Goal: Task Accomplishment & Management: Complete application form

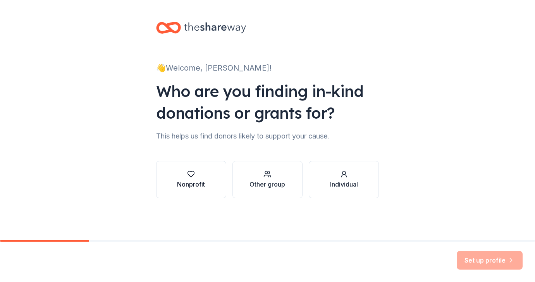
click at [198, 181] on div "Nonprofit" at bounding box center [191, 183] width 28 height 9
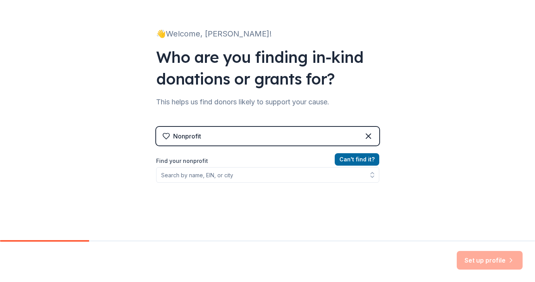
scroll to position [40, 0]
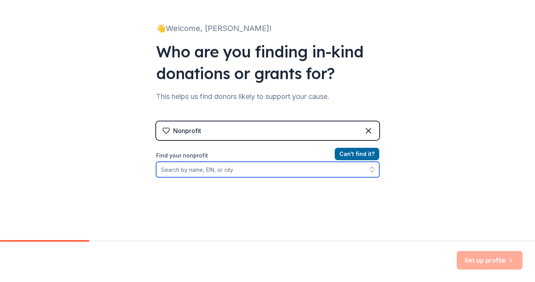
click at [219, 169] on input "Find your nonprofit" at bounding box center [267, 170] width 223 height 16
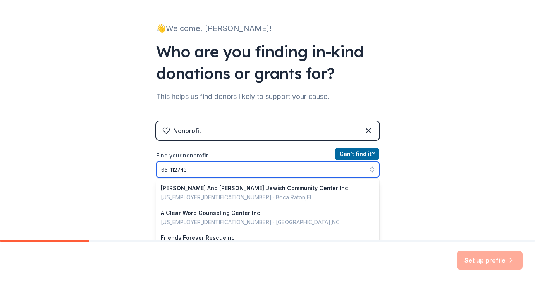
type input "[US_EMPLOYER_IDENTIFICATION_NUMBER]"
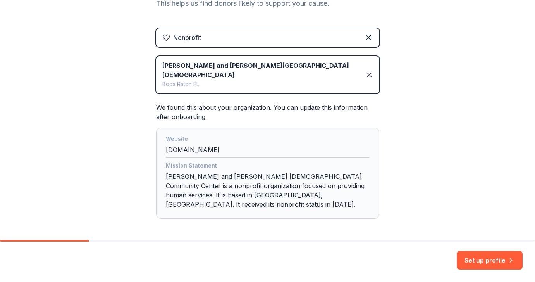
scroll to position [145, 0]
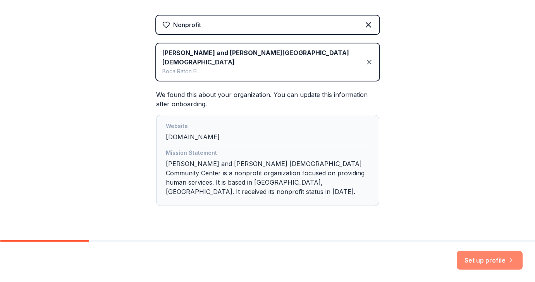
click at [478, 260] on button "Set up profile" at bounding box center [490, 260] width 66 height 19
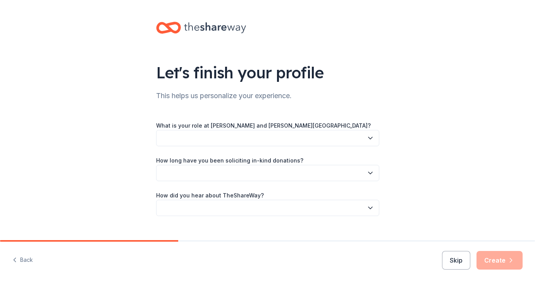
scroll to position [13, 0]
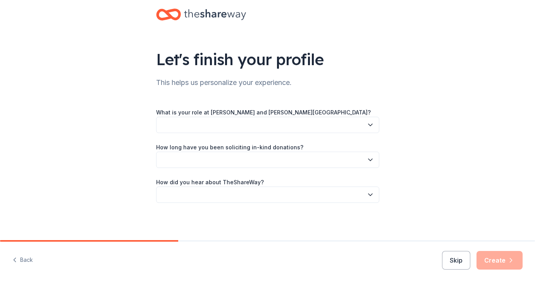
click at [307, 129] on button "button" at bounding box center [267, 125] width 223 height 16
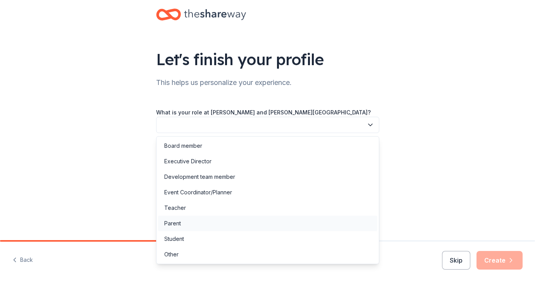
click at [188, 221] on div "Parent" at bounding box center [267, 224] width 219 height 16
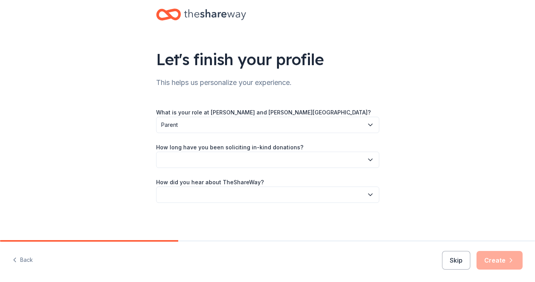
click at [212, 159] on button "button" at bounding box center [267, 160] width 223 height 16
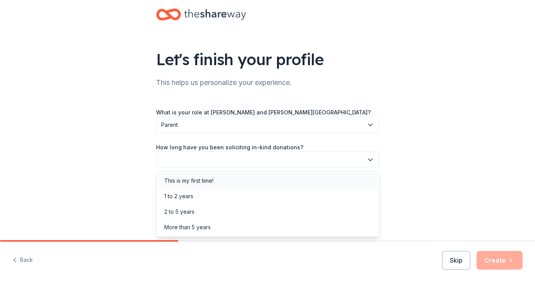
click at [195, 182] on div "This is my first time!" at bounding box center [188, 180] width 49 height 9
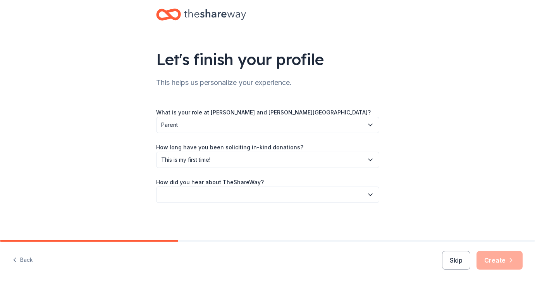
click at [197, 136] on div "What is your role at [PERSON_NAME] and [PERSON_NAME][GEOGRAPHIC_DATA]? Parent H…" at bounding box center [267, 154] width 223 height 95
click at [205, 124] on span "Parent" at bounding box center [262, 124] width 202 height 9
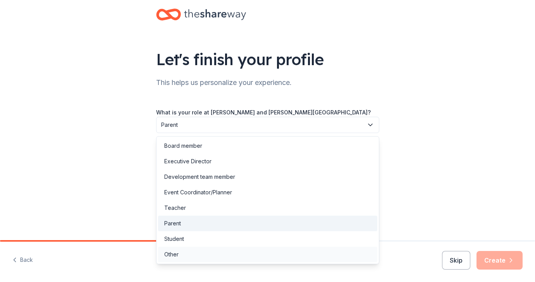
click at [171, 251] on div "Other" at bounding box center [171, 254] width 14 height 9
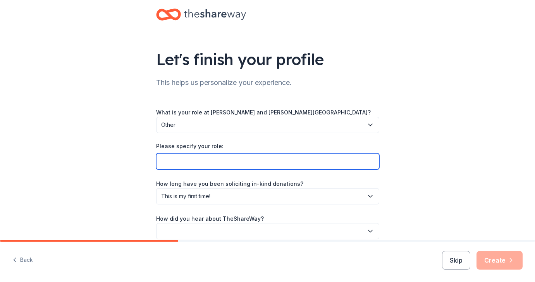
click at [254, 161] on input "Please specify your role:" at bounding box center [267, 161] width 223 height 16
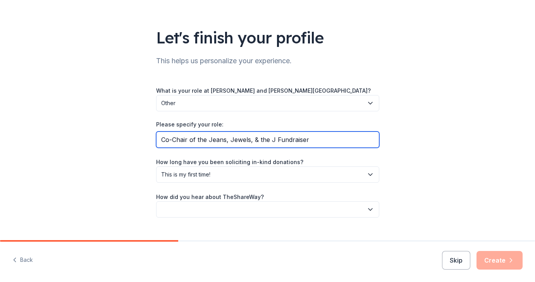
scroll to position [49, 0]
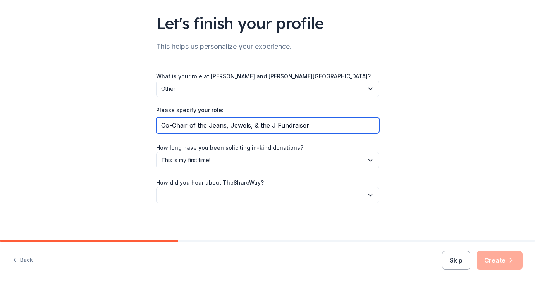
type input "Co-Chair of the Jeans, Jewels, & the J Fundraiser"
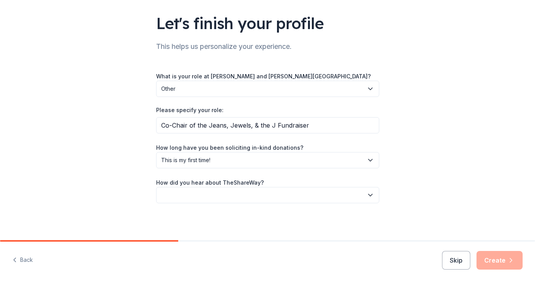
click at [254, 194] on button "button" at bounding box center [267, 195] width 223 height 16
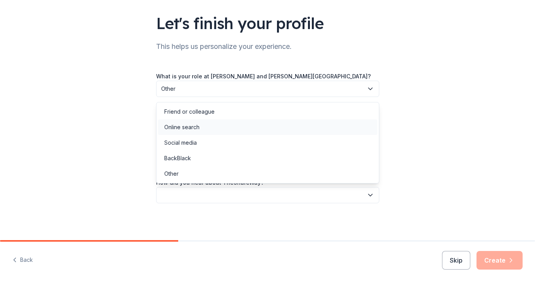
click at [214, 126] on div "Online search" at bounding box center [267, 127] width 219 height 16
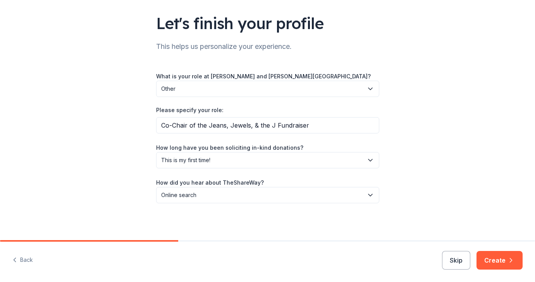
click at [492, 263] on button "Create" at bounding box center [500, 260] width 46 height 19
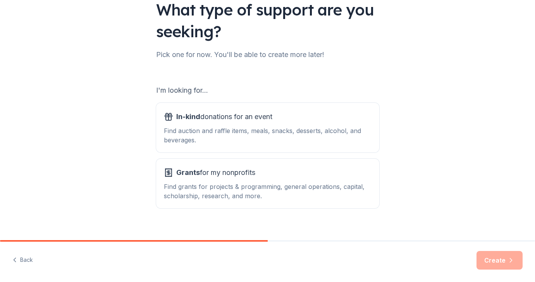
scroll to position [73, 0]
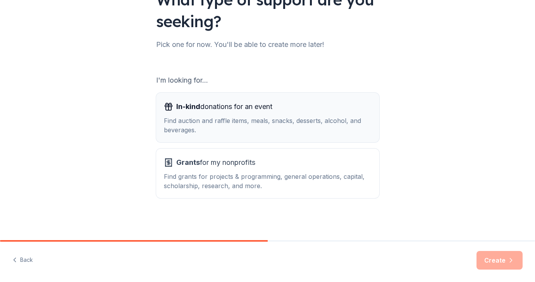
click at [261, 129] on div "Find auction and raffle items, meals, snacks, desserts, alcohol, and beverages." at bounding box center [268, 125] width 208 height 19
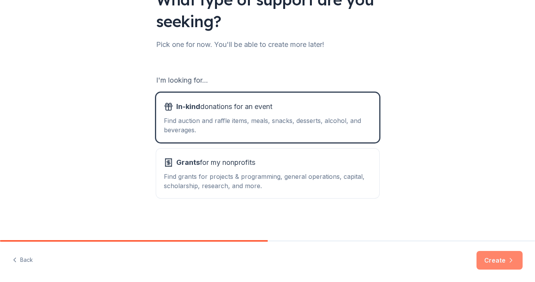
click at [500, 263] on button "Create" at bounding box center [500, 260] width 46 height 19
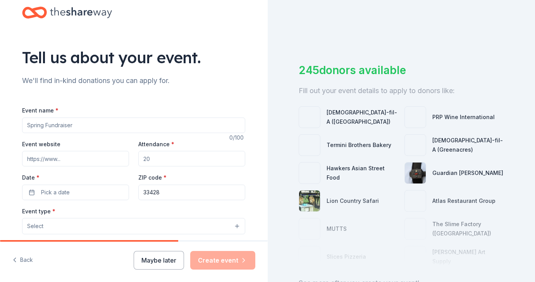
scroll to position [25, 0]
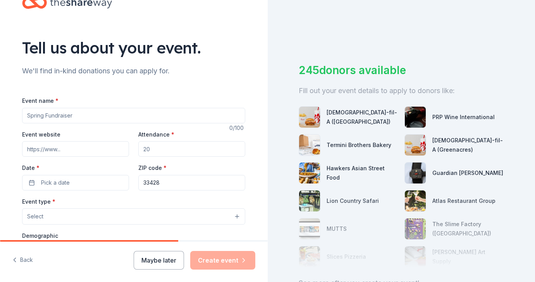
click at [112, 115] on input "Event name *" at bounding box center [133, 116] width 223 height 16
type input "Jeans, Jewels, & the J"
click at [68, 146] on input "Event website" at bounding box center [75, 149] width 107 height 16
type input "[DOMAIN_NAME]"
click at [155, 145] on input "Attendance *" at bounding box center [191, 149] width 107 height 16
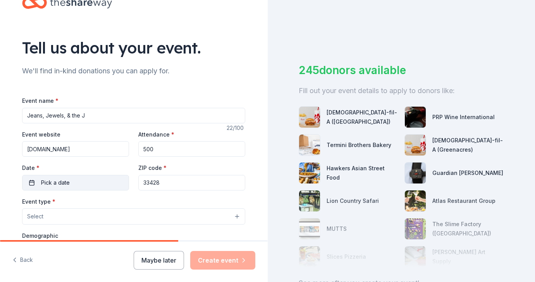
type input "500"
click at [91, 179] on button "Pick a date" at bounding box center [75, 183] width 107 height 16
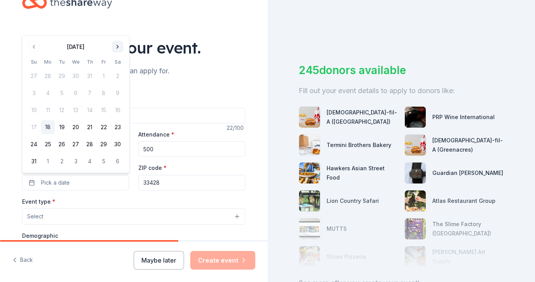
click at [120, 47] on button "Go to next month" at bounding box center [117, 46] width 11 height 11
click at [120, 47] on div "Tell us about your event." at bounding box center [133, 48] width 223 height 22
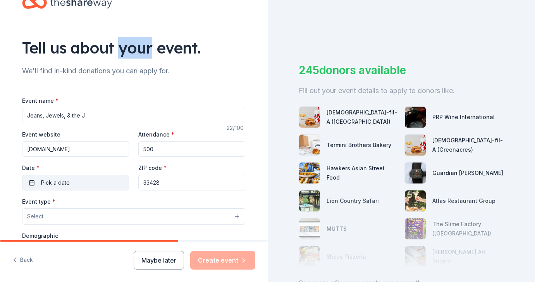
click at [95, 183] on button "Pick a date" at bounding box center [75, 183] width 107 height 16
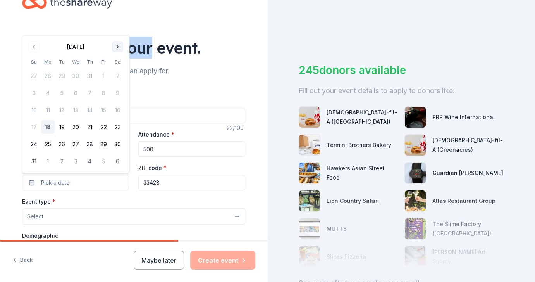
click at [118, 47] on button "Go to next month" at bounding box center [117, 46] width 11 height 11
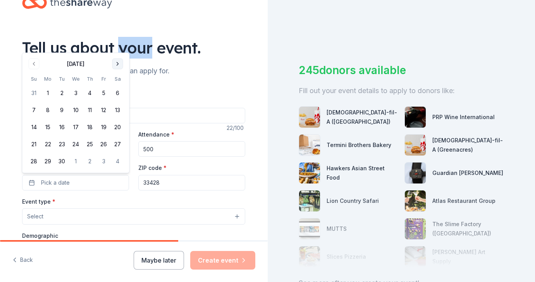
click at [117, 62] on button "Go to next month" at bounding box center [117, 64] width 11 height 11
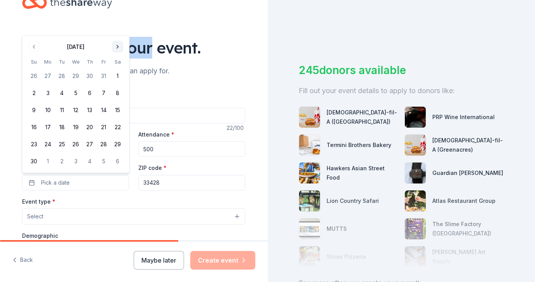
click at [115, 47] on button "Go to next month" at bounding box center [117, 46] width 11 height 11
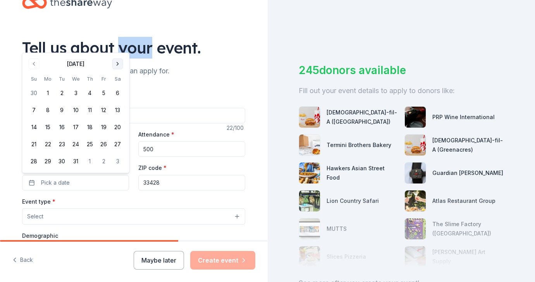
click at [118, 66] on button "Go to next month" at bounding box center [117, 64] width 11 height 11
click at [119, 144] on button "24" at bounding box center [118, 144] width 14 height 14
click at [146, 204] on div "Event type * Select" at bounding box center [133, 211] width 223 height 28
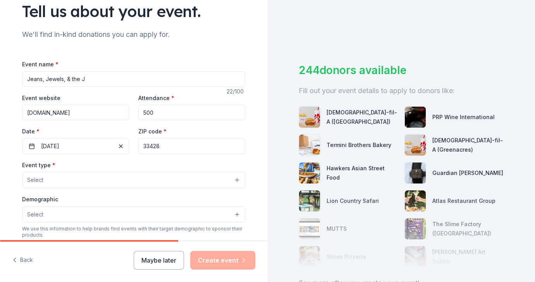
scroll to position [67, 0]
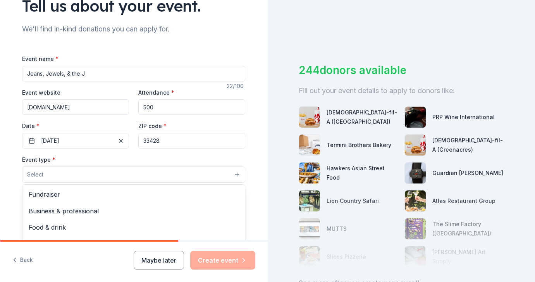
click at [101, 166] on button "Select" at bounding box center [133, 174] width 223 height 16
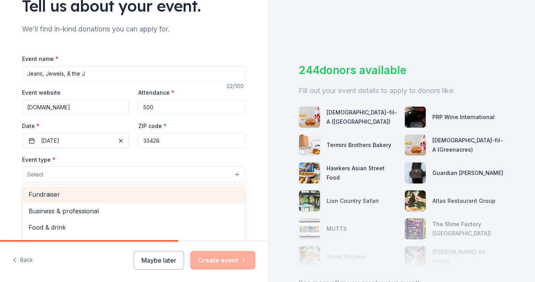
click at [87, 200] on div "Fundraiser" at bounding box center [133, 194] width 223 height 16
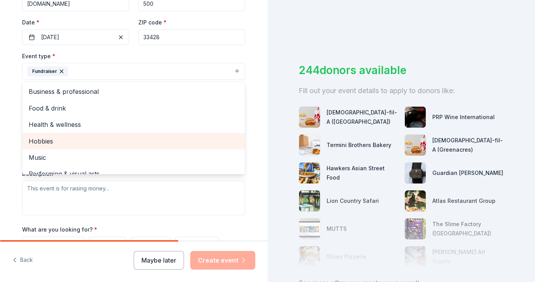
scroll to position [9, 0]
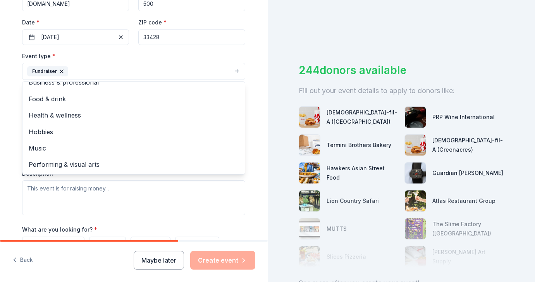
click at [129, 55] on div "Event type * Fundraiser Business & professional Food & drink Health & wellness …" at bounding box center [133, 65] width 223 height 29
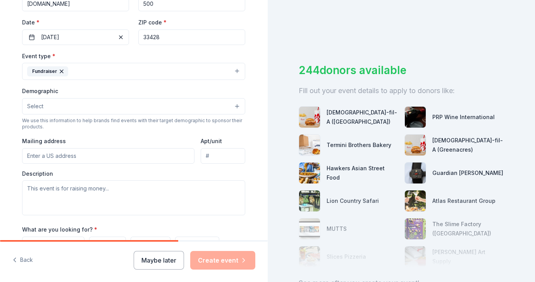
click at [77, 101] on button "Select" at bounding box center [133, 106] width 223 height 16
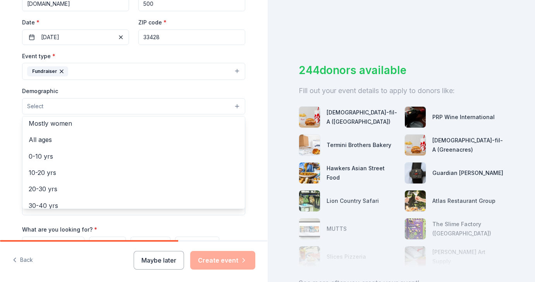
scroll to position [36, 0]
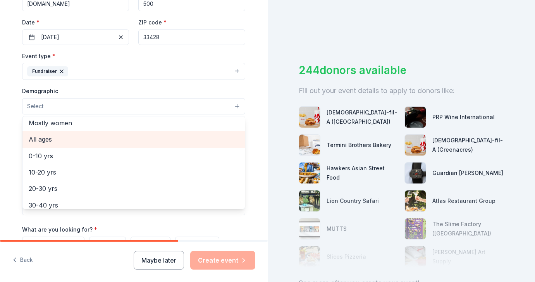
click at [48, 140] on span "All ages" at bounding box center [134, 139] width 210 height 10
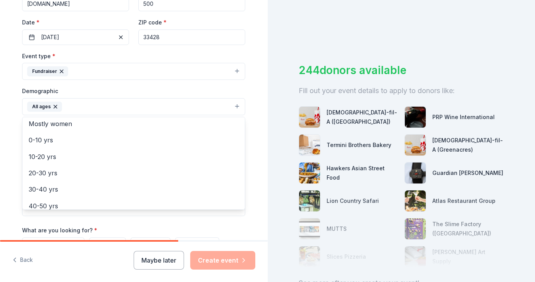
click at [10, 138] on div "Tell us about your event. We'll find in-kind donations you can apply for. Event…" at bounding box center [134, 89] width 248 height 518
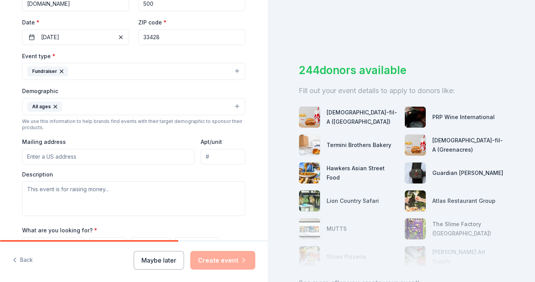
click at [47, 152] on input "Mailing address" at bounding box center [108, 157] width 173 height 16
type input "[STREET_ADDRESS]"
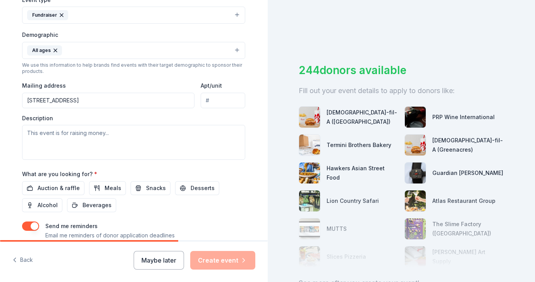
scroll to position [226, 0]
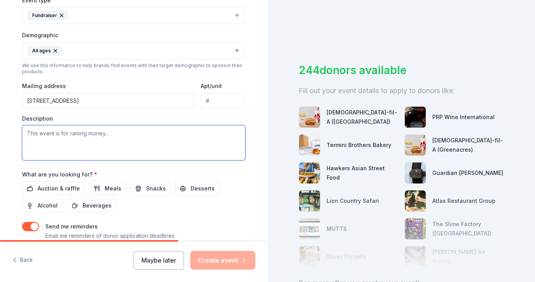
click at [104, 143] on textarea at bounding box center [133, 142] width 223 height 35
paste textarea "Funds raised at this event will be used for scholarship assistance for [PERSON_…"
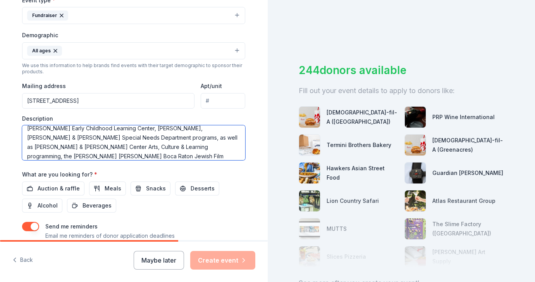
scroll to position [19, 0]
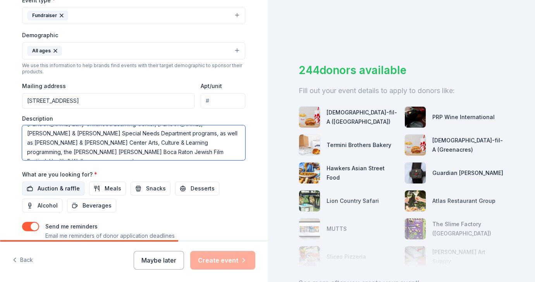
type textarea "Funds raised at this event will be used for scholarship assistance for [PERSON_…"
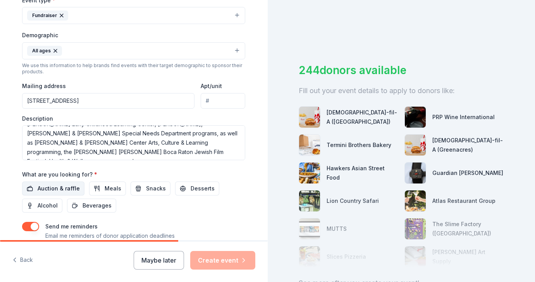
click at [67, 188] on span "Auction & raffle" at bounding box center [59, 188] width 42 height 9
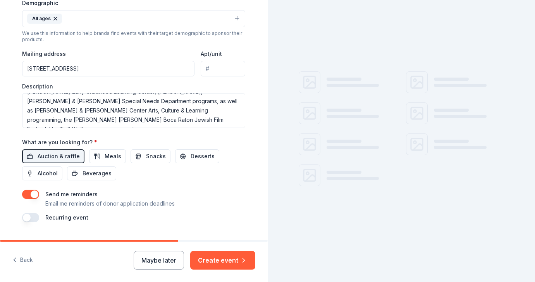
scroll to position [278, 0]
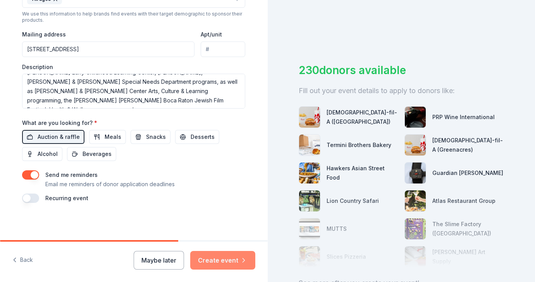
click at [232, 257] on button "Create event" at bounding box center [222, 260] width 65 height 19
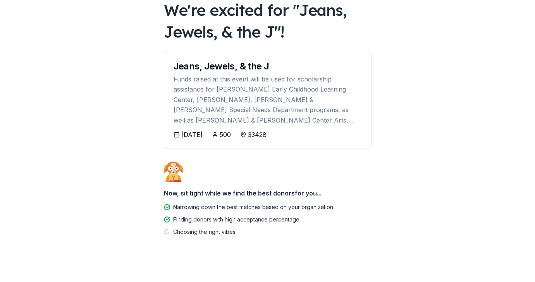
scroll to position [56, 0]
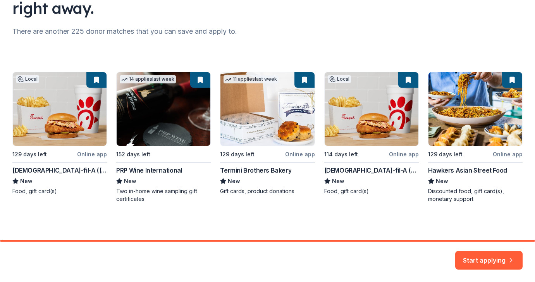
scroll to position [86, 0]
click at [99, 81] on div "Local 129 days left Online app [DEMOGRAPHIC_DATA]-fil-A (Boca Raton) New Food, …" at bounding box center [267, 137] width 511 height 131
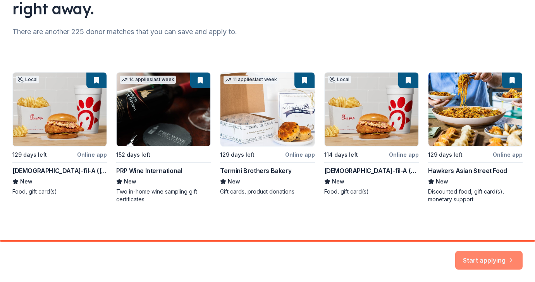
click at [492, 256] on button "Start applying" at bounding box center [489, 255] width 67 height 19
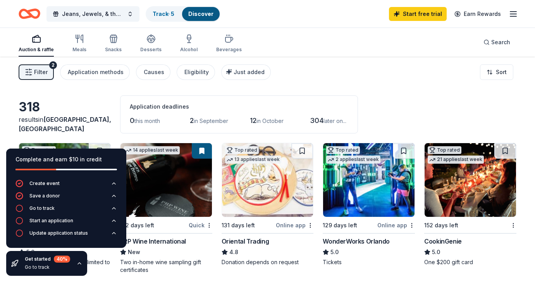
click at [204, 122] on span "in September" at bounding box center [211, 120] width 35 height 7
